Goal: Check status: Check status

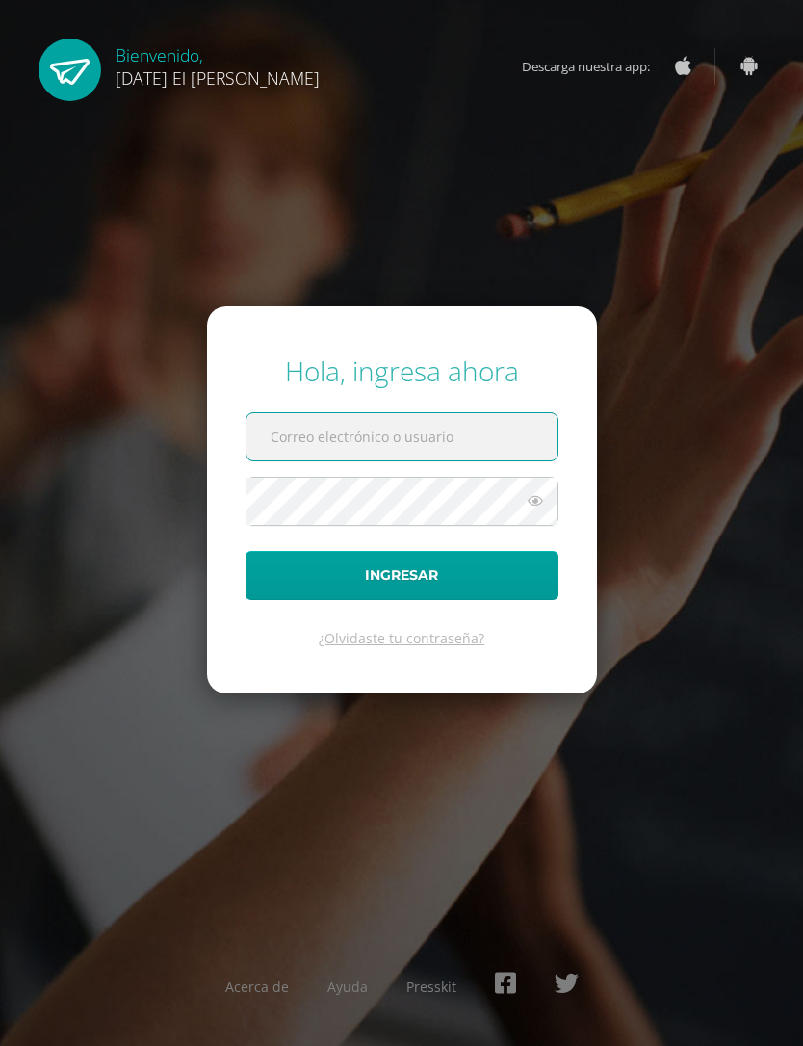
click at [383, 458] on input "text" at bounding box center [401, 436] width 311 height 47
click at [425, 460] on input "c" at bounding box center [401, 436] width 311 height 47
click at [454, 460] on input "c" at bounding box center [401, 436] width 311 height 47
click at [428, 444] on form "Hola, ingresa ahora c Ingresar ¿Olvidaste tu contraseña?" at bounding box center [402, 499] width 390 height 387
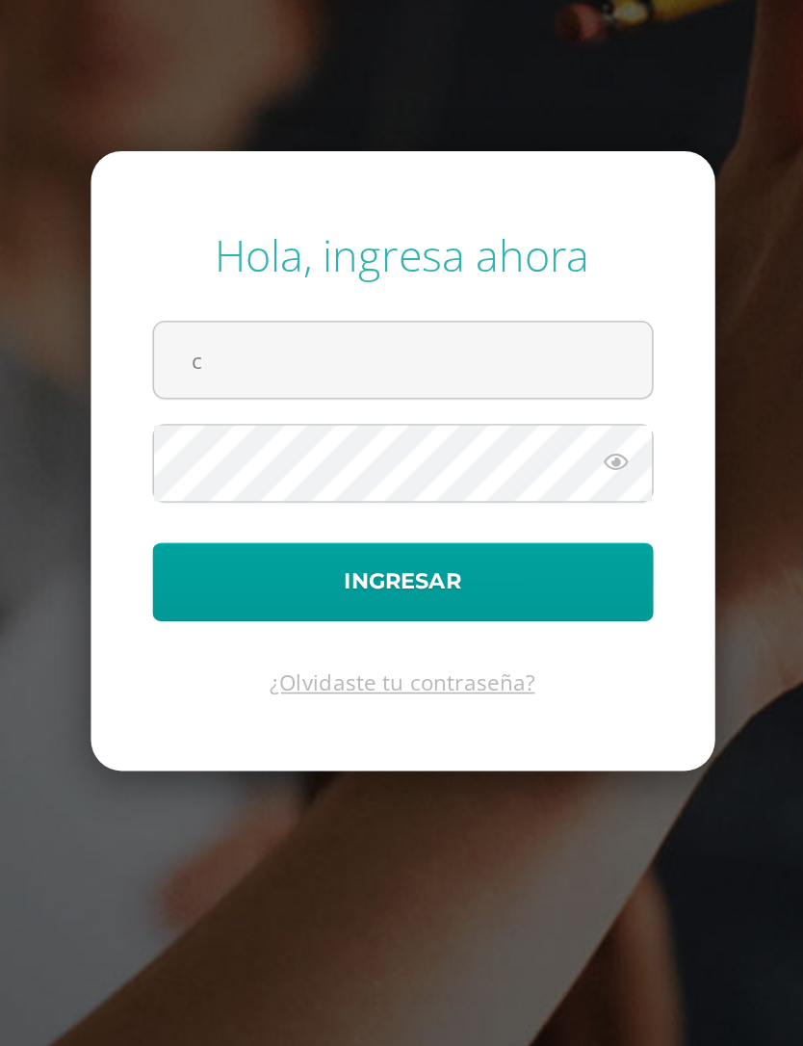
click at [286, 413] on input "c" at bounding box center [401, 436] width 311 height 47
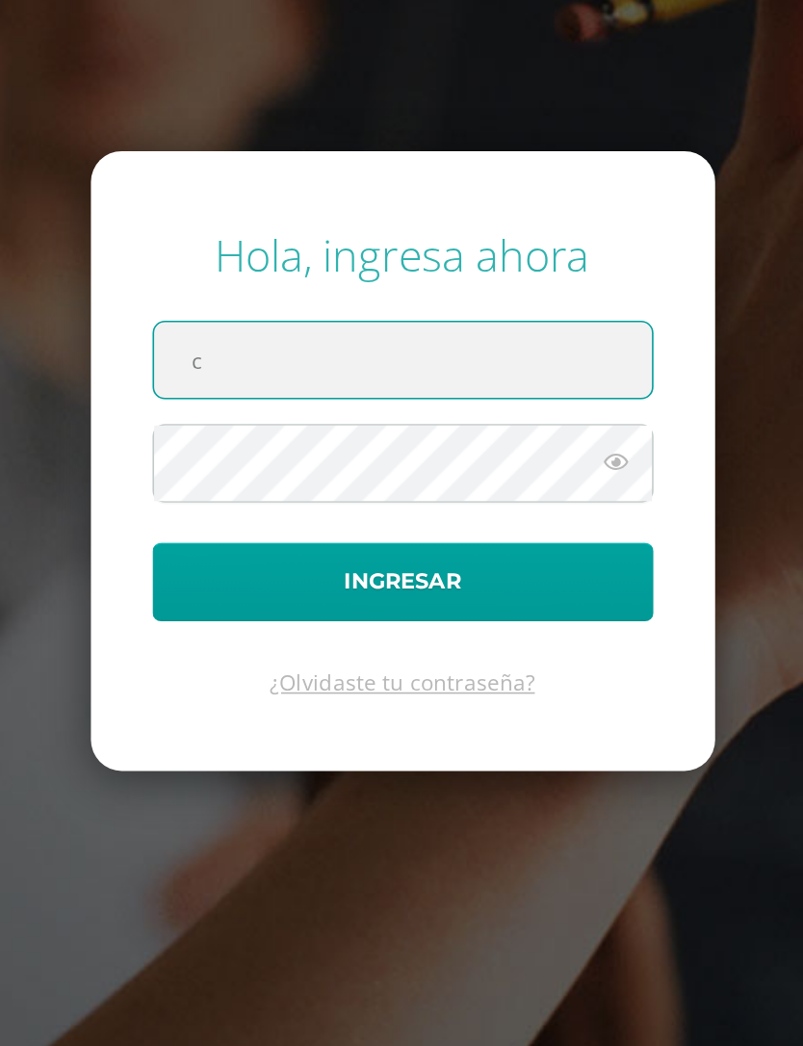
scroll to position [0, 8]
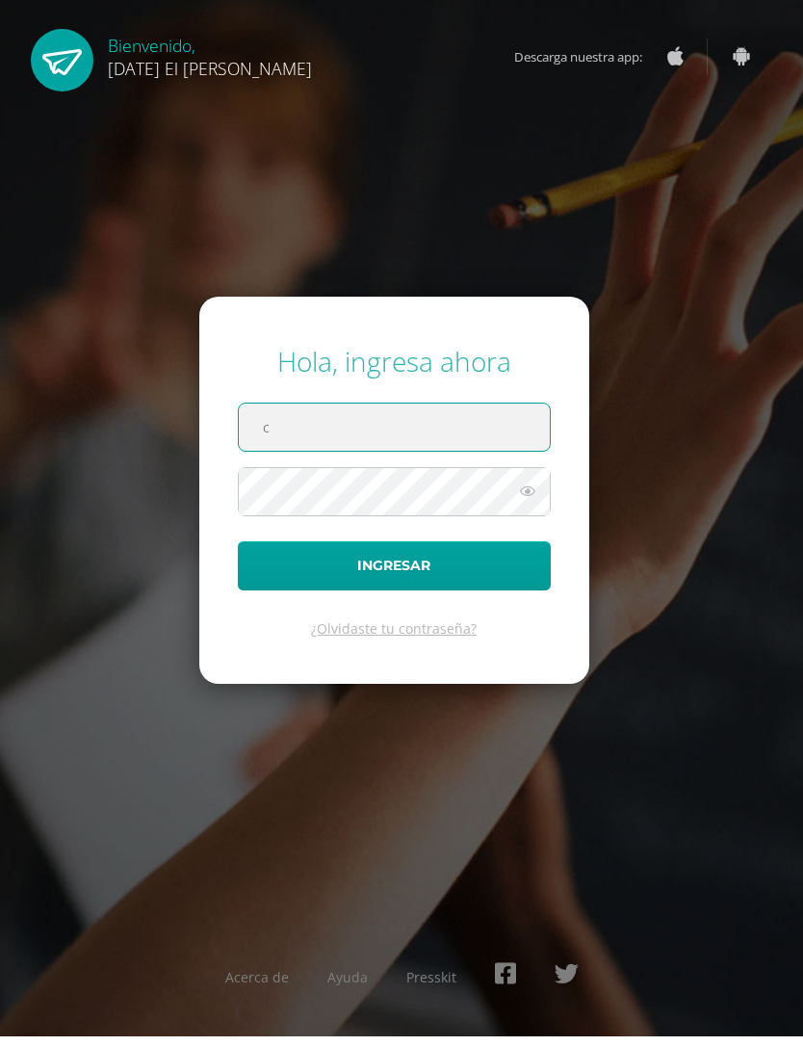
click at [378, 458] on input "c" at bounding box center [394, 436] width 311 height 47
type input "[EMAIL_ADDRESS][DOMAIN_NAME]"
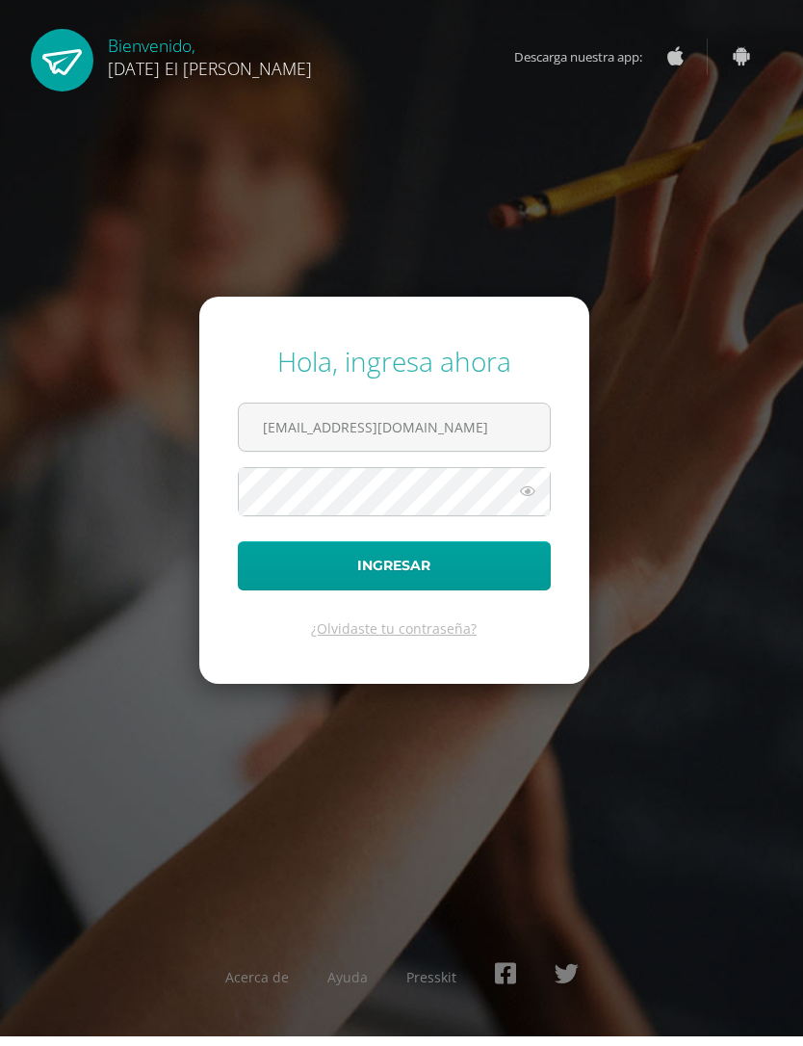
scroll to position [10, 8]
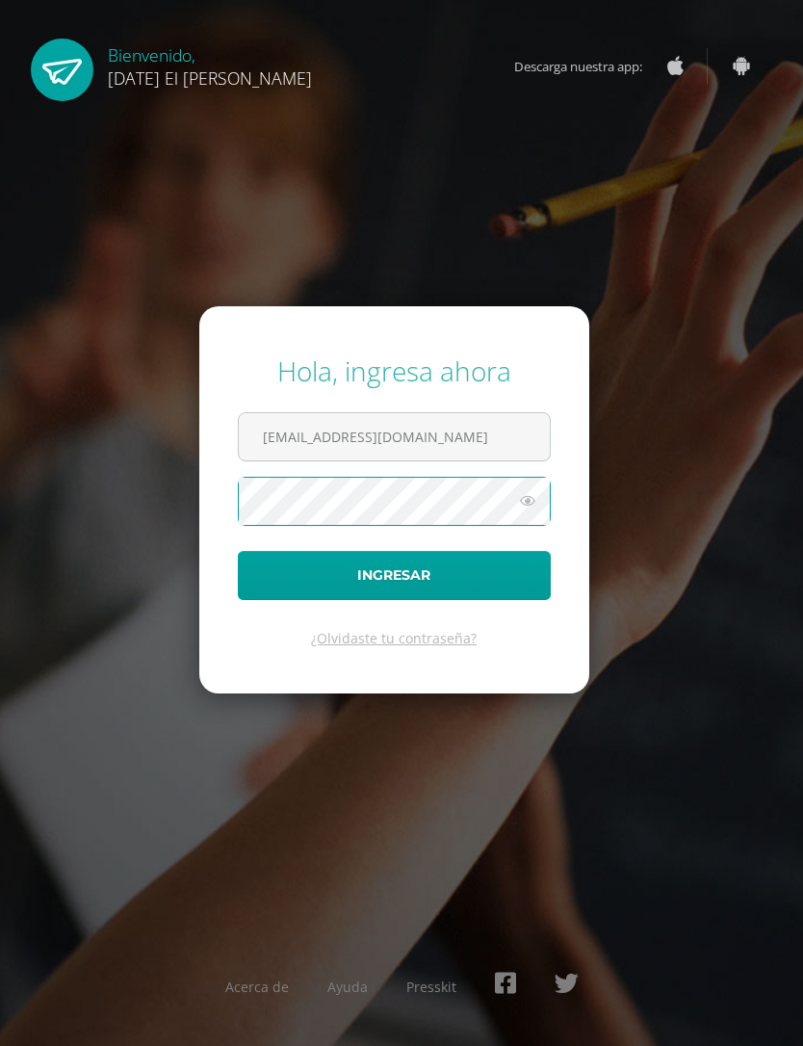
click at [481, 600] on button "Ingresar" at bounding box center [394, 575] width 313 height 49
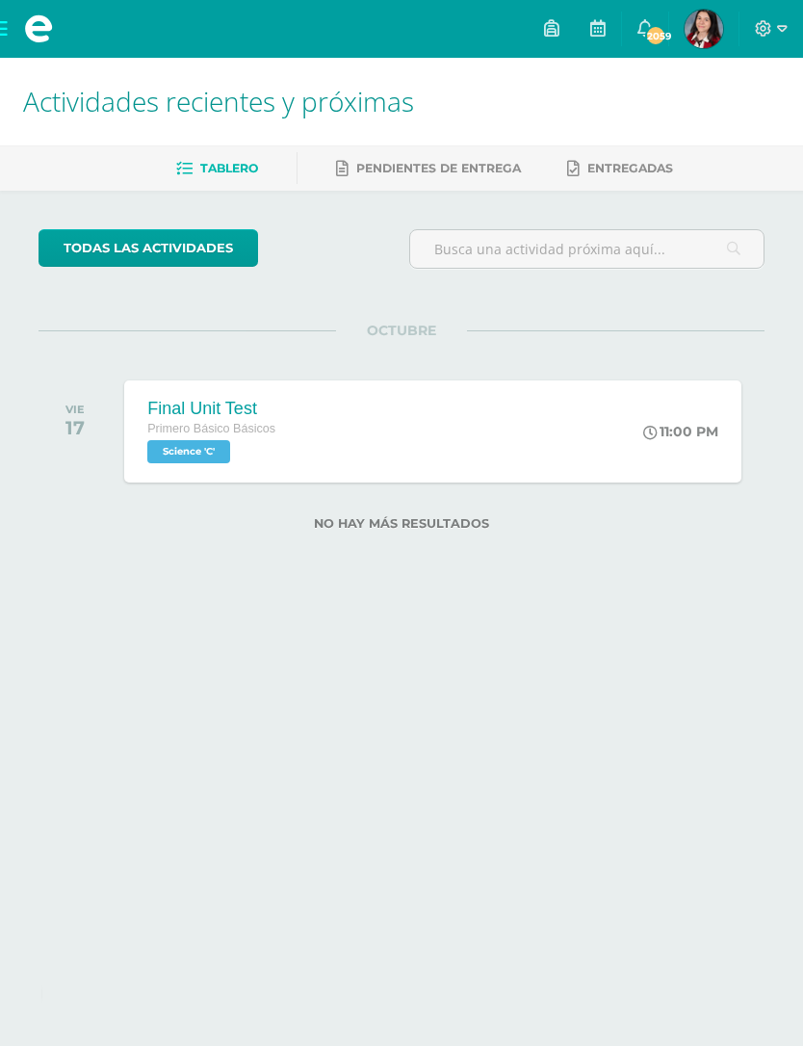
click at [691, 45] on span "Camila Lucia Mi Perfil" at bounding box center [704, 29] width 46 height 39
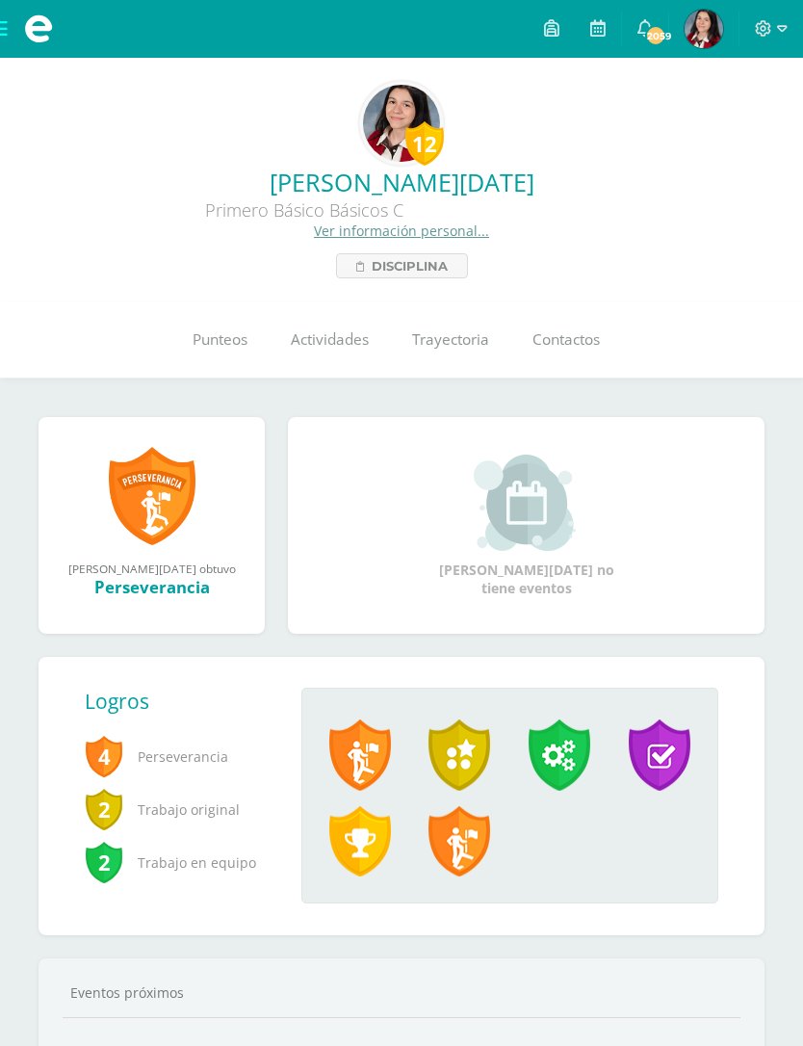
click at [216, 332] on span "Punteos" at bounding box center [220, 339] width 55 height 20
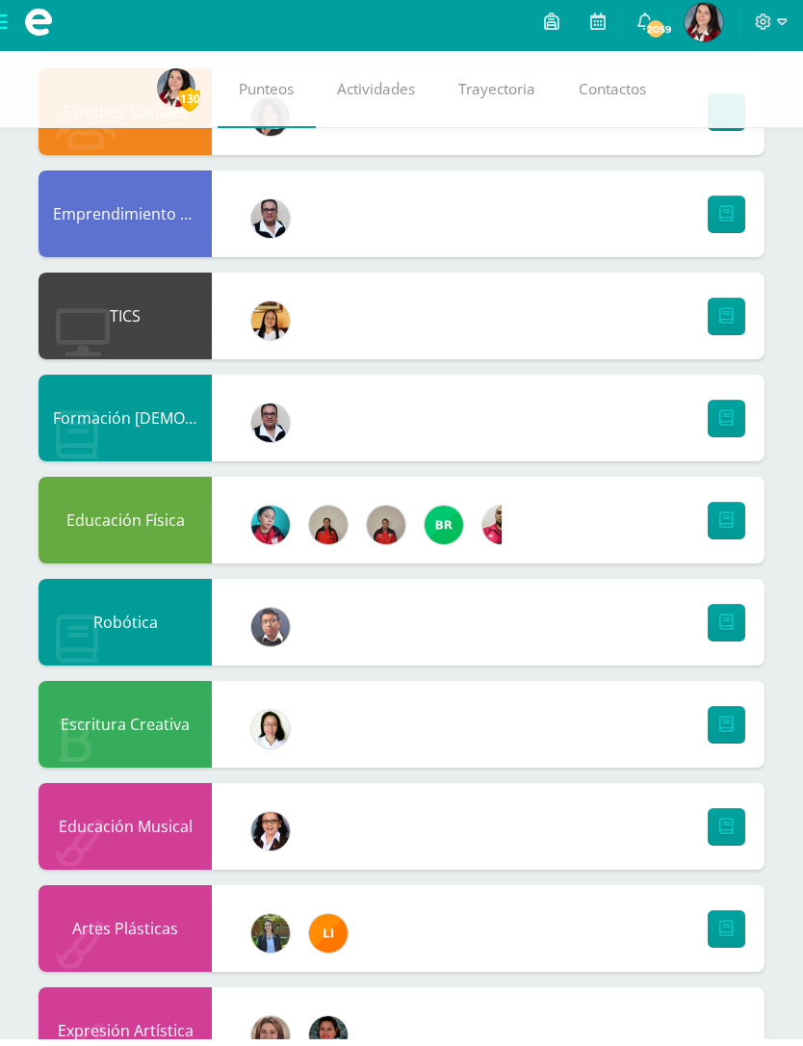
scroll to position [780, 0]
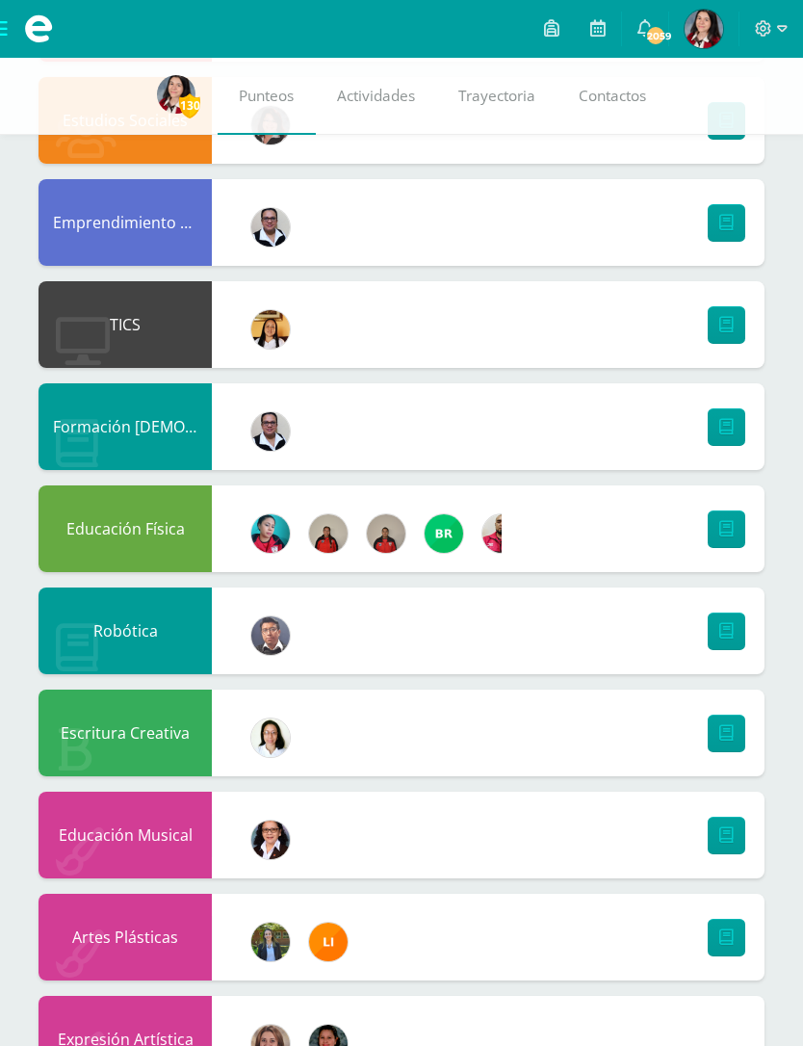
click at [737, 953] on link at bounding box center [727, 937] width 38 height 38
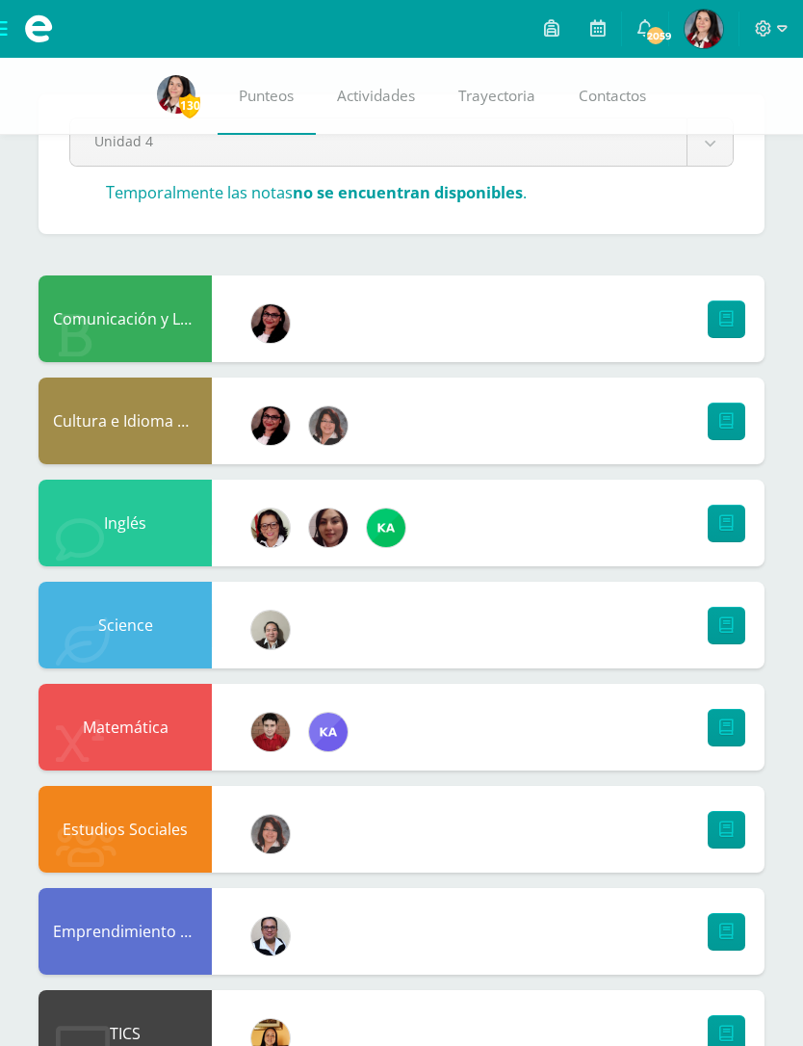
scroll to position [0, 0]
